Goal: Information Seeking & Learning: Learn about a topic

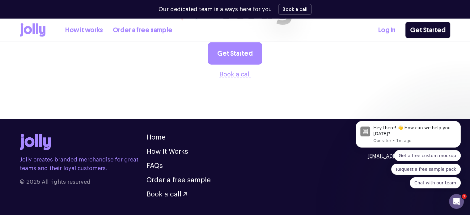
scroll to position [1743, 0]
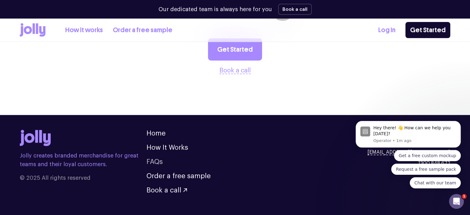
click at [155, 158] on link "FAQs" at bounding box center [154, 161] width 16 height 7
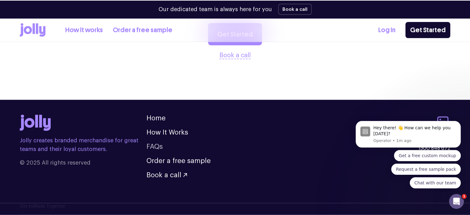
scroll to position [759, 0]
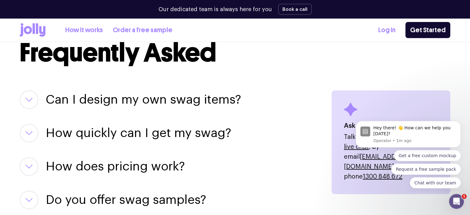
click at [27, 104] on button "button" at bounding box center [29, 99] width 19 height 19
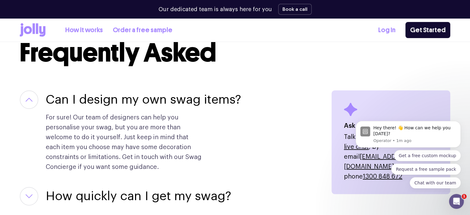
click at [27, 104] on button "button" at bounding box center [29, 99] width 19 height 19
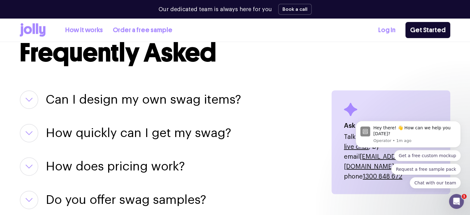
scroll to position [790, 0]
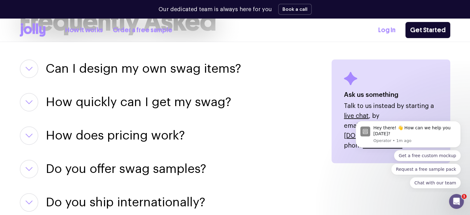
click at [27, 104] on button "button" at bounding box center [29, 102] width 19 height 19
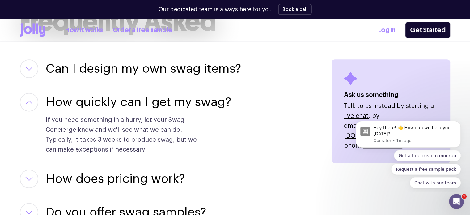
click at [27, 104] on button "button" at bounding box center [29, 102] width 19 height 19
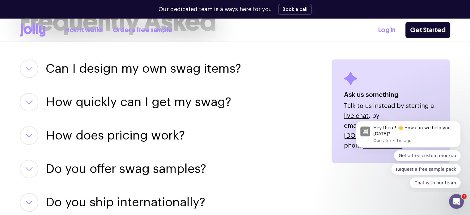
click at [28, 136] on icon "button" at bounding box center [28, 135] width 7 height 4
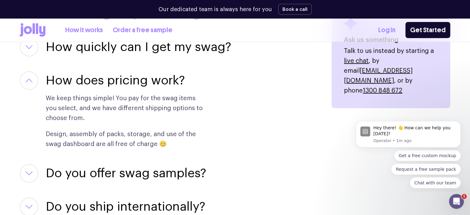
scroll to position [852, 0]
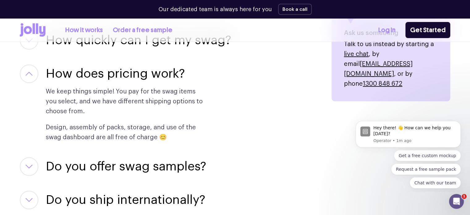
click at [29, 162] on button "button" at bounding box center [29, 166] width 19 height 19
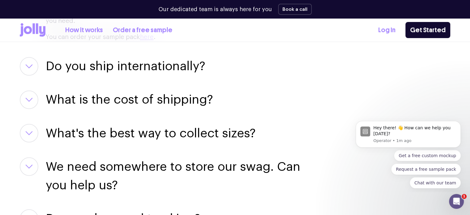
scroll to position [1068, 0]
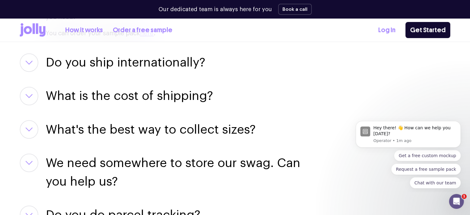
click at [30, 94] on icon "button" at bounding box center [28, 96] width 7 height 4
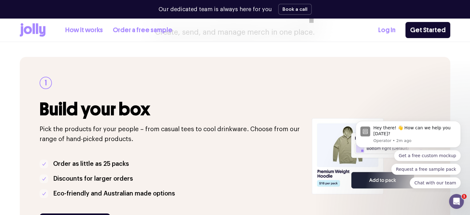
scroll to position [0, 0]
